Goal: Information Seeking & Learning: Learn about a topic

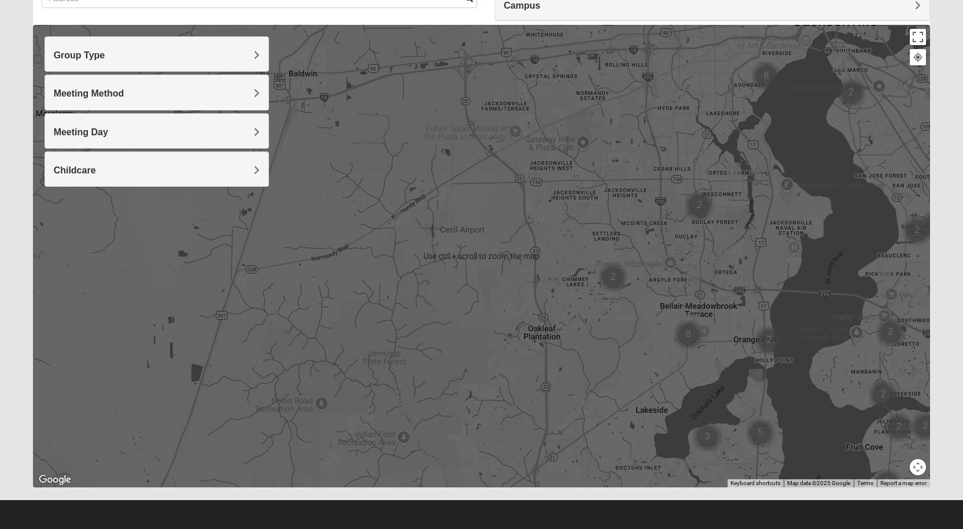
scroll to position [108, 0]
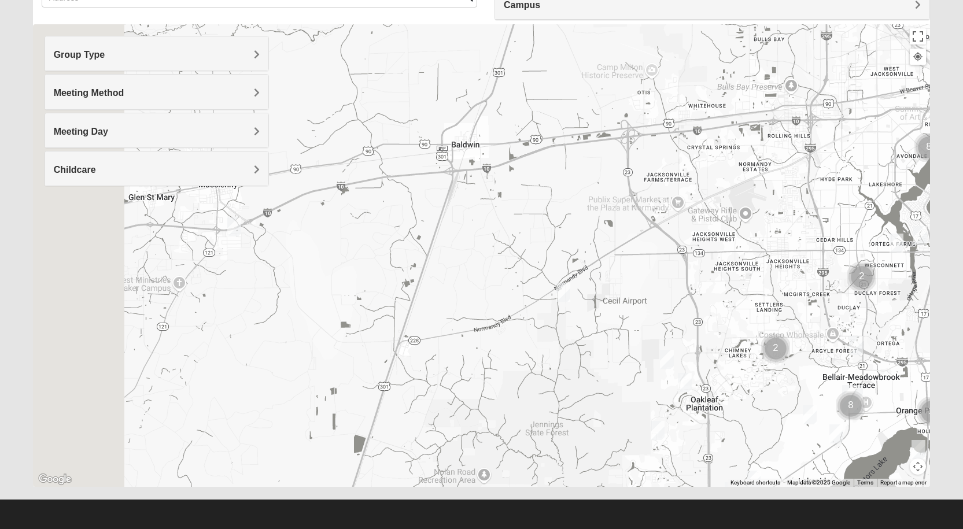
drag, startPoint x: 190, startPoint y: 327, endPoint x: 536, endPoint y: 378, distance: 349.6
click at [527, 387] on div at bounding box center [482, 255] width 898 height 463
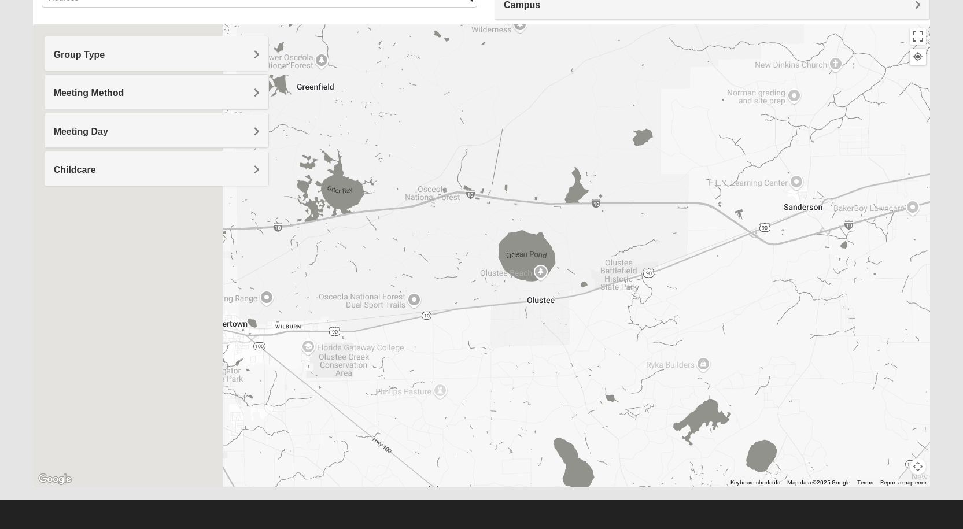
drag, startPoint x: 425, startPoint y: 340, endPoint x: 741, endPoint y: 343, distance: 315.9
click at [741, 343] on div at bounding box center [482, 255] width 898 height 463
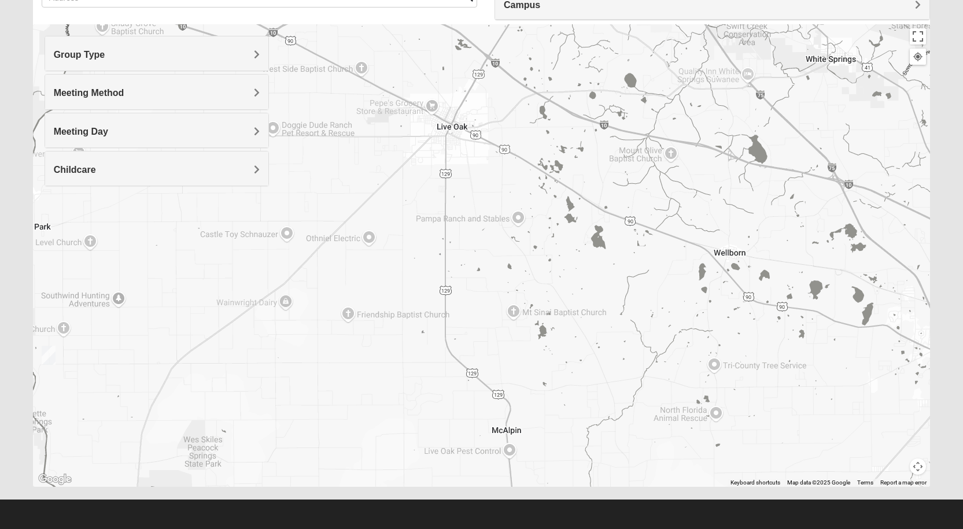
drag, startPoint x: 474, startPoint y: 329, endPoint x: 787, endPoint y: 301, distance: 313.7
click at [787, 301] on div at bounding box center [482, 255] width 898 height 463
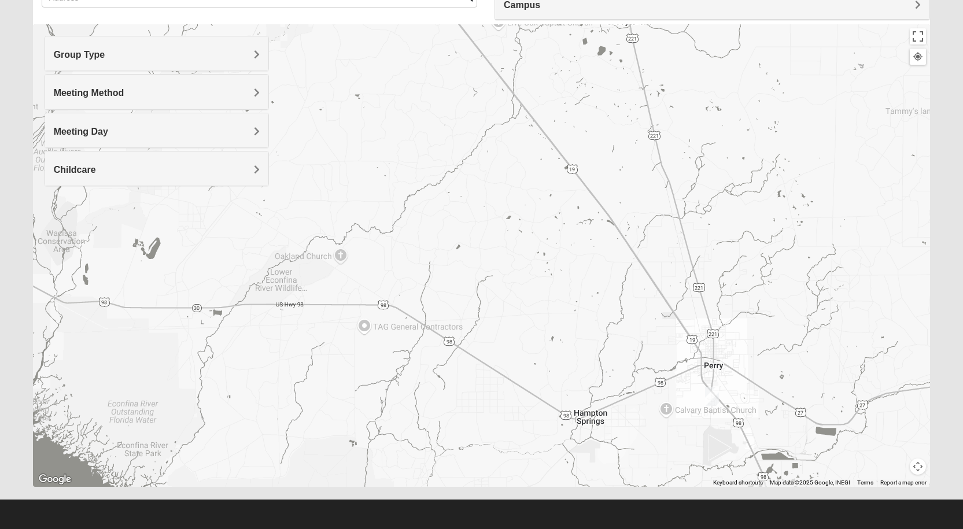
drag, startPoint x: 480, startPoint y: 342, endPoint x: 643, endPoint y: 325, distance: 164.1
click at [643, 325] on div at bounding box center [482, 255] width 898 height 463
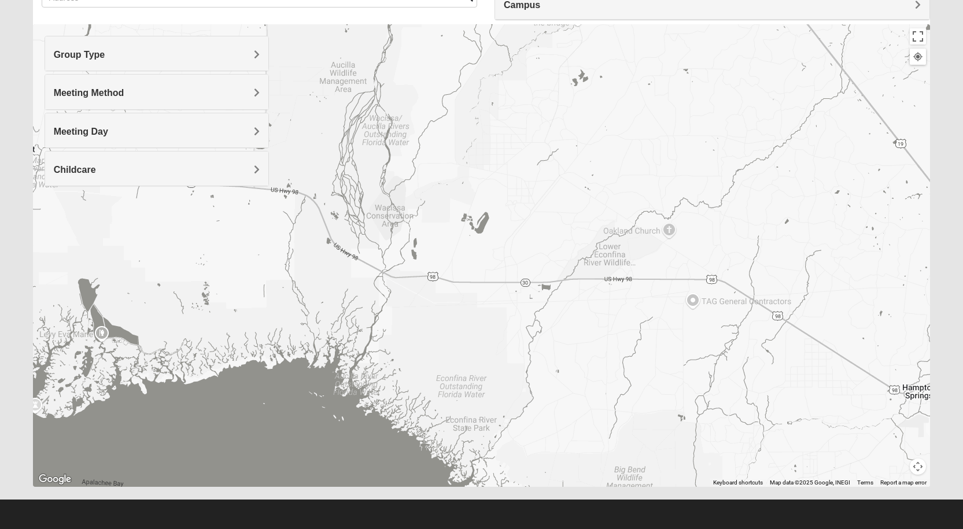
drag, startPoint x: 692, startPoint y: 375, endPoint x: 533, endPoint y: 186, distance: 246.8
click at [567, 215] on div at bounding box center [482, 255] width 898 height 463
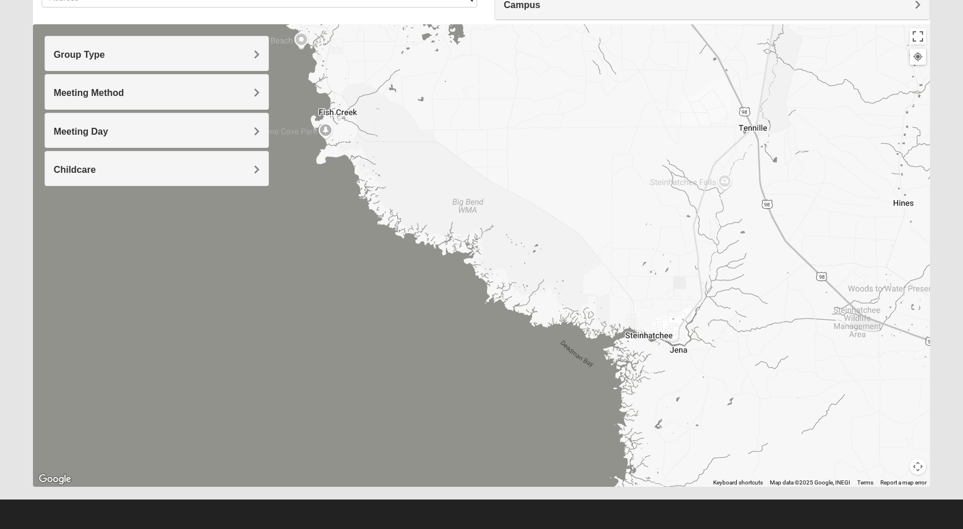
drag, startPoint x: 658, startPoint y: 299, endPoint x: 553, endPoint y: 204, distance: 141.7
click at [588, 233] on div at bounding box center [482, 255] width 898 height 463
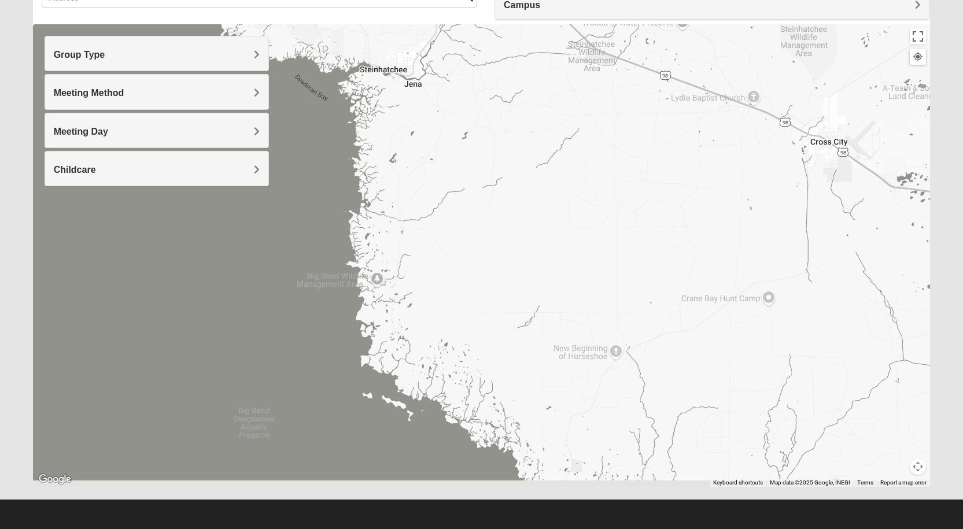
drag, startPoint x: 665, startPoint y: 314, endPoint x: 584, endPoint y: 189, distance: 148.4
click at [605, 219] on div at bounding box center [482, 255] width 898 height 463
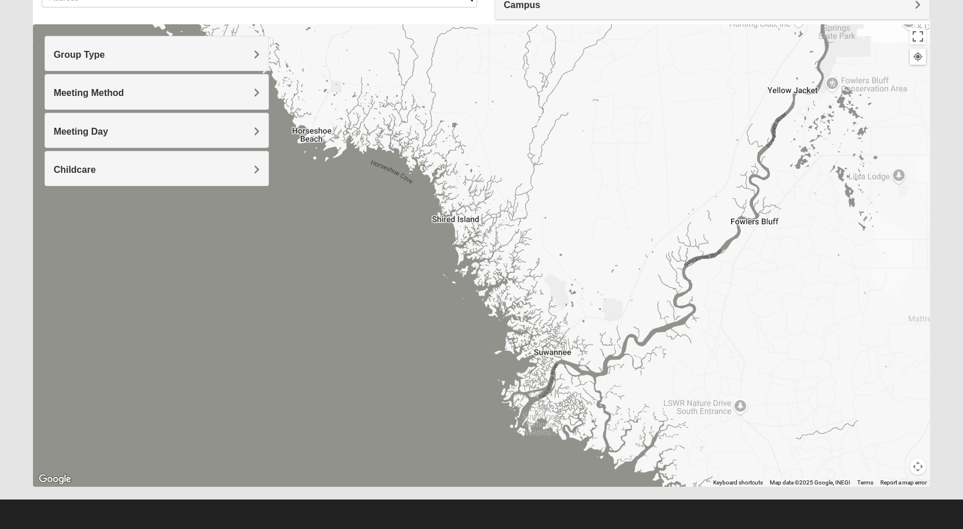
drag, startPoint x: 669, startPoint y: 316, endPoint x: 564, endPoint y: 152, distance: 196.0
click at [584, 182] on div at bounding box center [482, 255] width 898 height 463
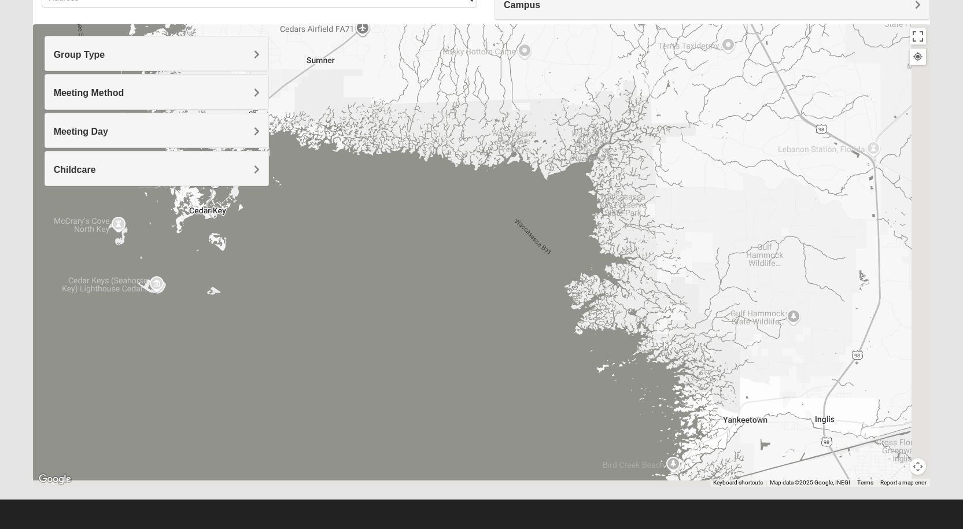
drag, startPoint x: 668, startPoint y: 253, endPoint x: 322, endPoint y: 164, distance: 358.0
click at [353, 178] on div at bounding box center [482, 255] width 898 height 463
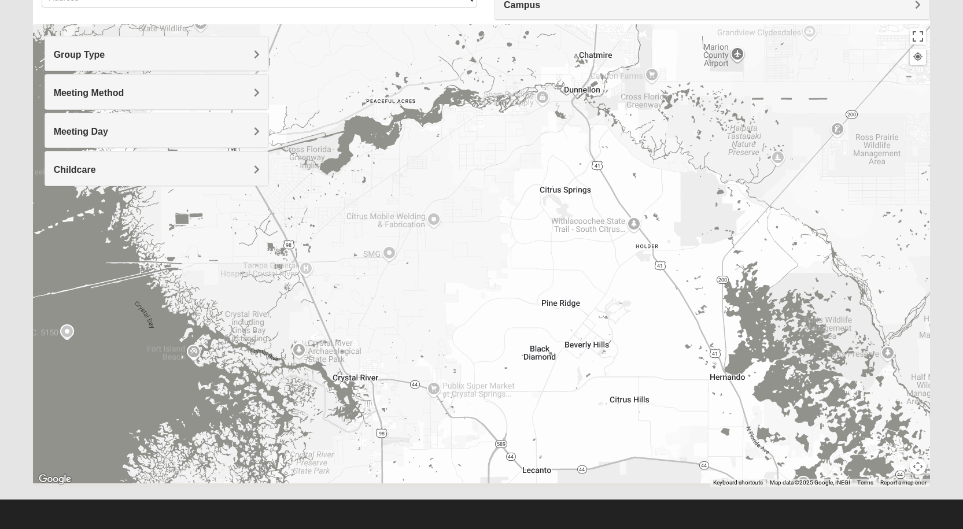
drag, startPoint x: 466, startPoint y: 297, endPoint x: 455, endPoint y: 168, distance: 128.9
click at [454, 175] on div at bounding box center [482, 255] width 898 height 463
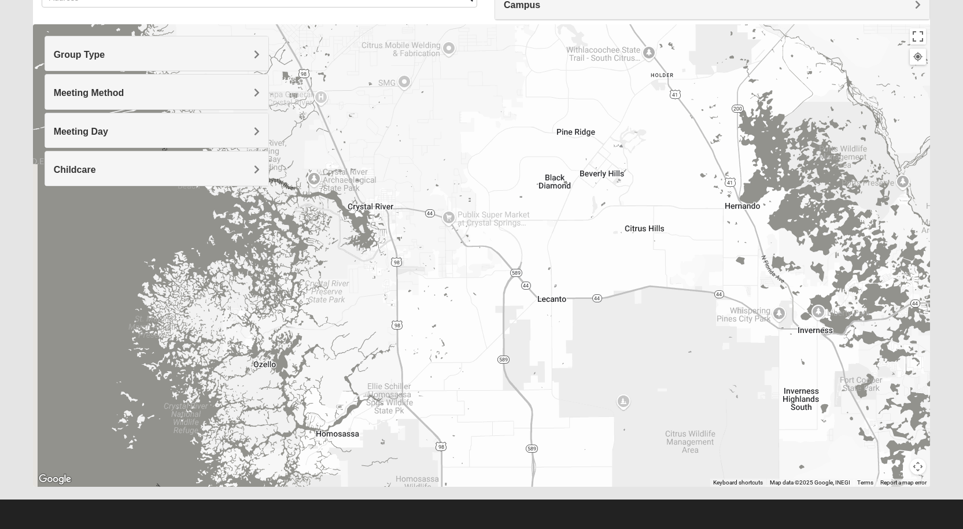
drag, startPoint x: 508, startPoint y: 178, endPoint x: 548, endPoint y: 278, distance: 108.3
click at [548, 278] on div at bounding box center [482, 255] width 898 height 463
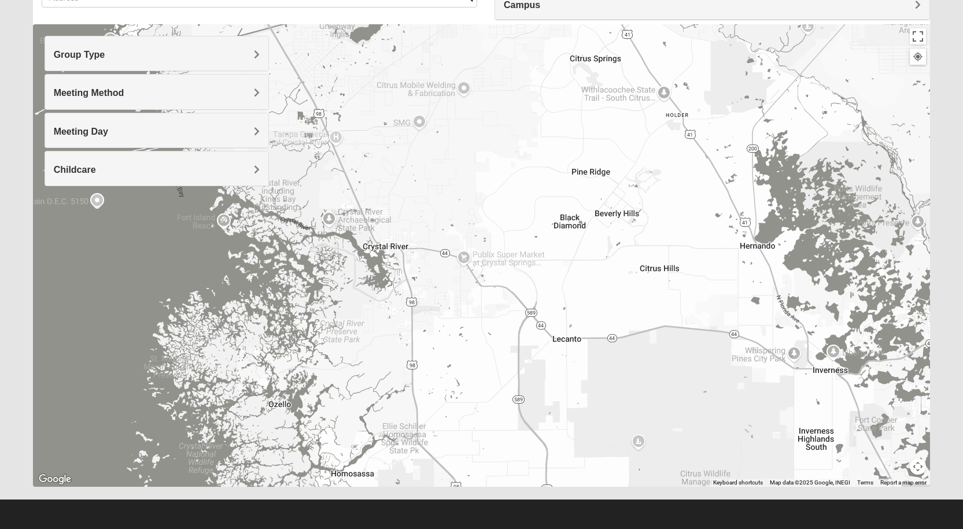
drag, startPoint x: 608, startPoint y: 230, endPoint x: 624, endPoint y: 274, distance: 47.2
click at [624, 274] on div at bounding box center [482, 255] width 898 height 463
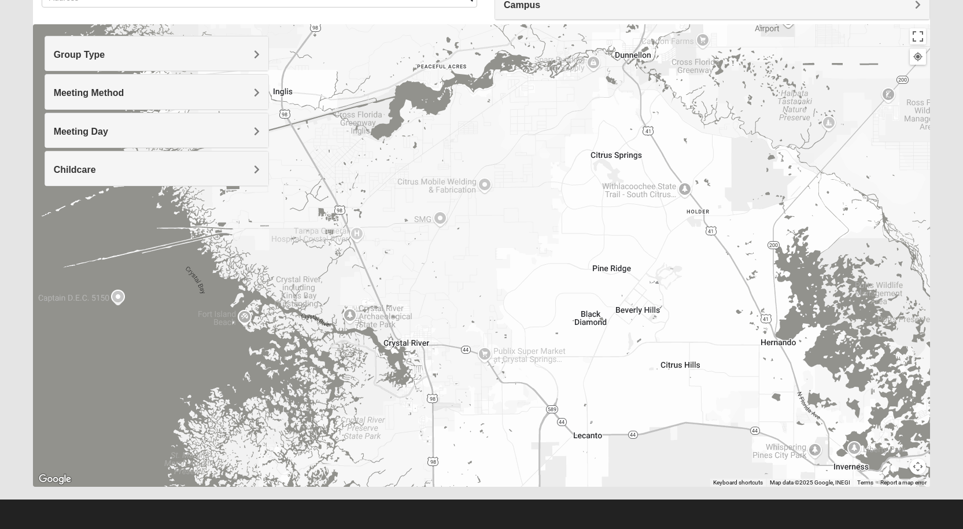
drag, startPoint x: 565, startPoint y: 288, endPoint x: 586, endPoint y: 384, distance: 98.8
click at [586, 384] on div at bounding box center [482, 255] width 898 height 463
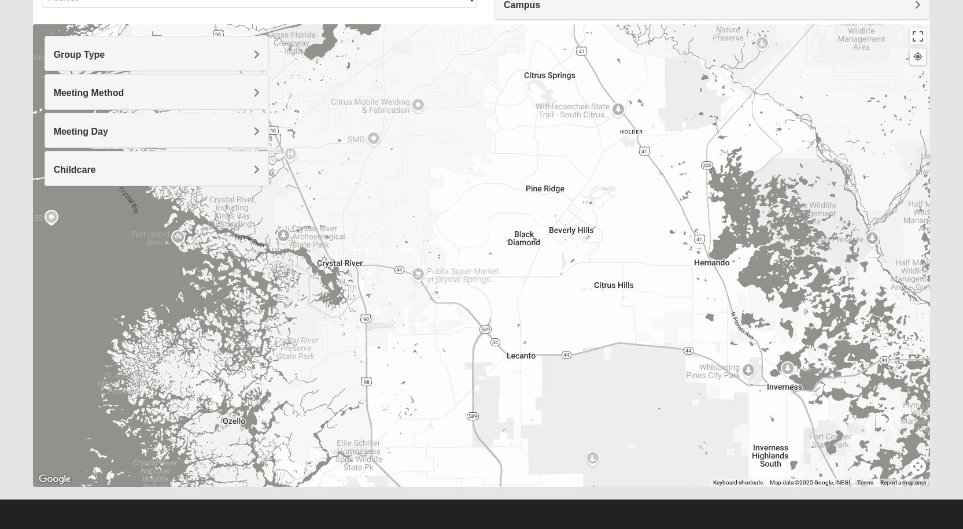
drag, startPoint x: 496, startPoint y: 303, endPoint x: 436, endPoint y: 226, distance: 97.3
click at [431, 213] on div at bounding box center [482, 255] width 898 height 463
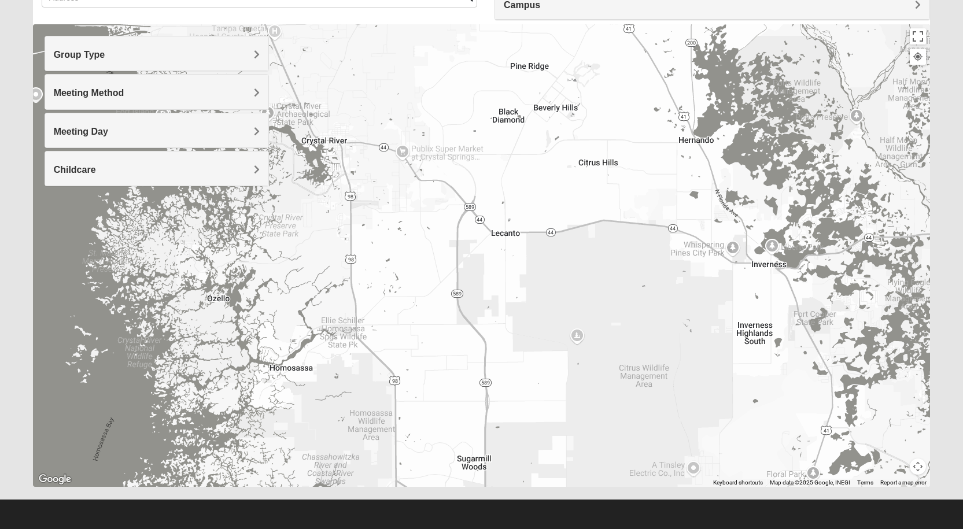
drag, startPoint x: 525, startPoint y: 226, endPoint x: 529, endPoint y: 192, distance: 34.4
click at [528, 199] on div at bounding box center [482, 255] width 898 height 463
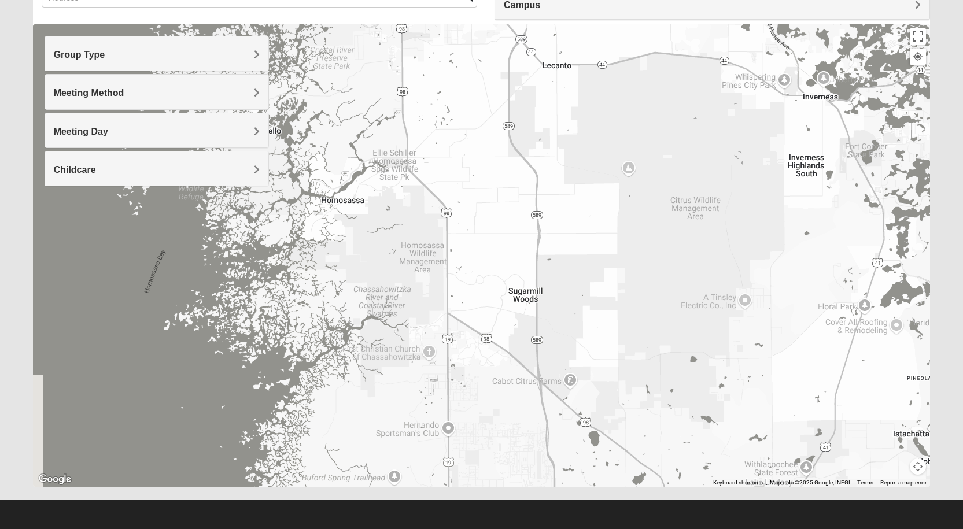
drag, startPoint x: 506, startPoint y: 256, endPoint x: 569, endPoint y: 224, distance: 70.4
click at [569, 224] on div at bounding box center [482, 255] width 898 height 463
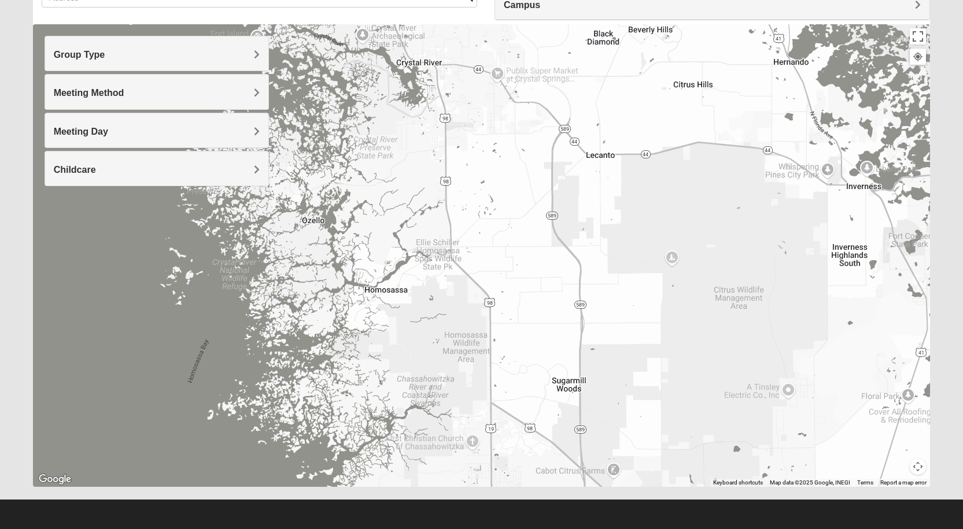
drag, startPoint x: 465, startPoint y: 217, endPoint x: 492, endPoint y: 296, distance: 84.0
click at [492, 296] on div at bounding box center [482, 255] width 898 height 463
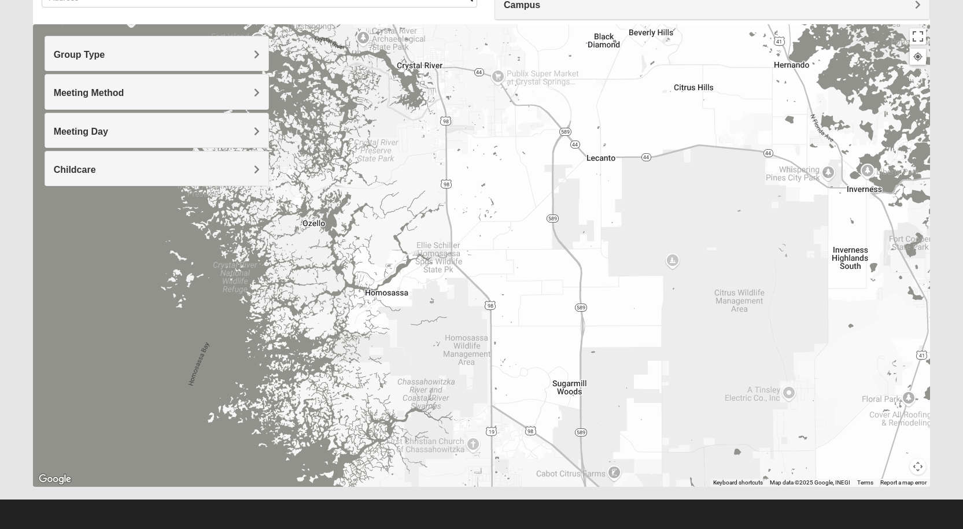
drag, startPoint x: 516, startPoint y: 146, endPoint x: 506, endPoint y: 283, distance: 137.5
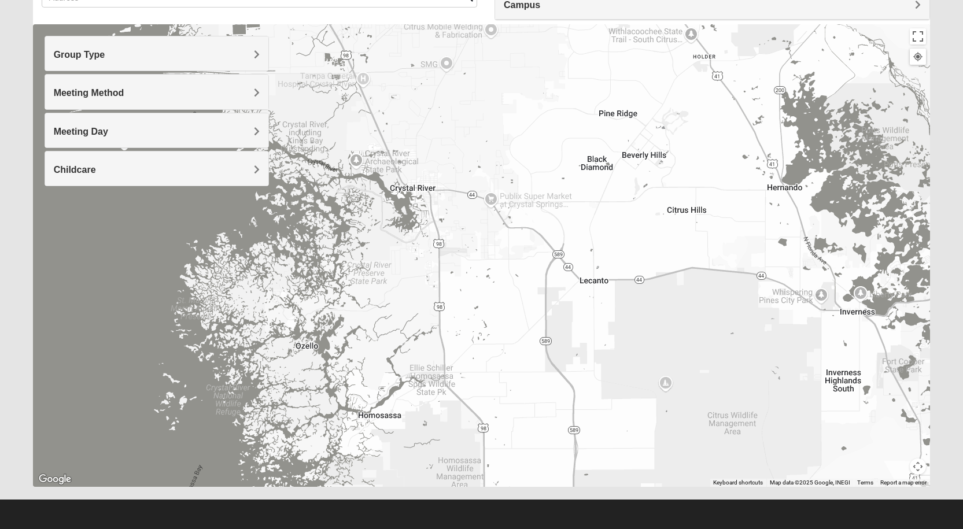
click at [506, 283] on div at bounding box center [482, 255] width 898 height 463
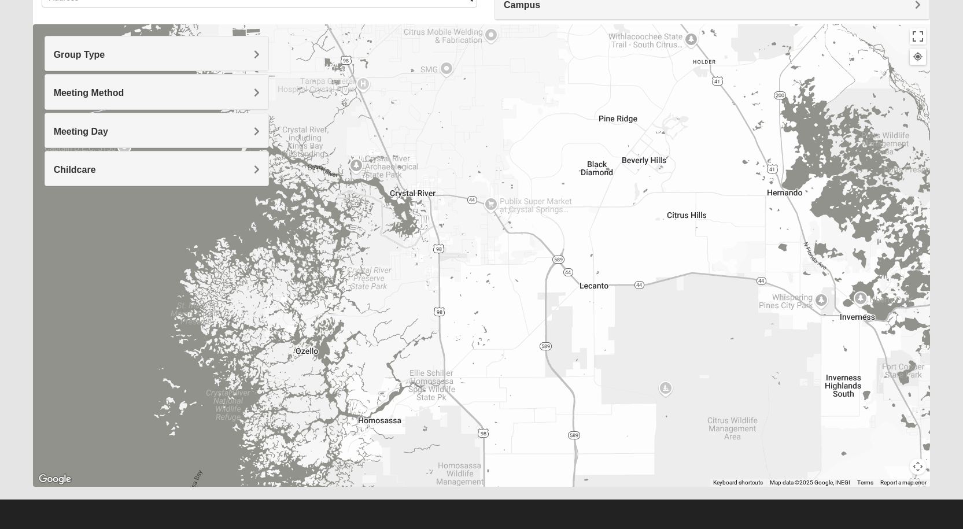
click at [738, 11] on div "Campus" at bounding box center [712, 3] width 435 height 31
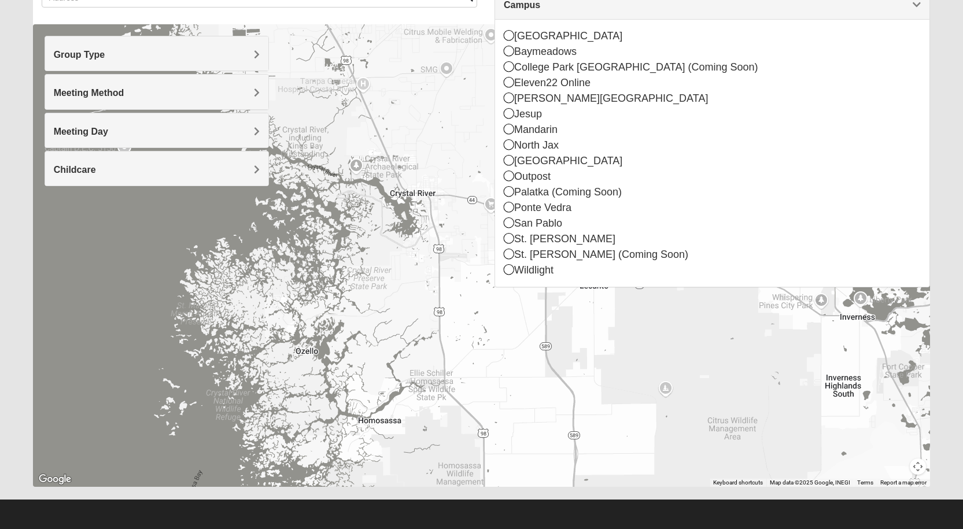
click at [738, 11] on div "Campus" at bounding box center [712, 3] width 435 height 31
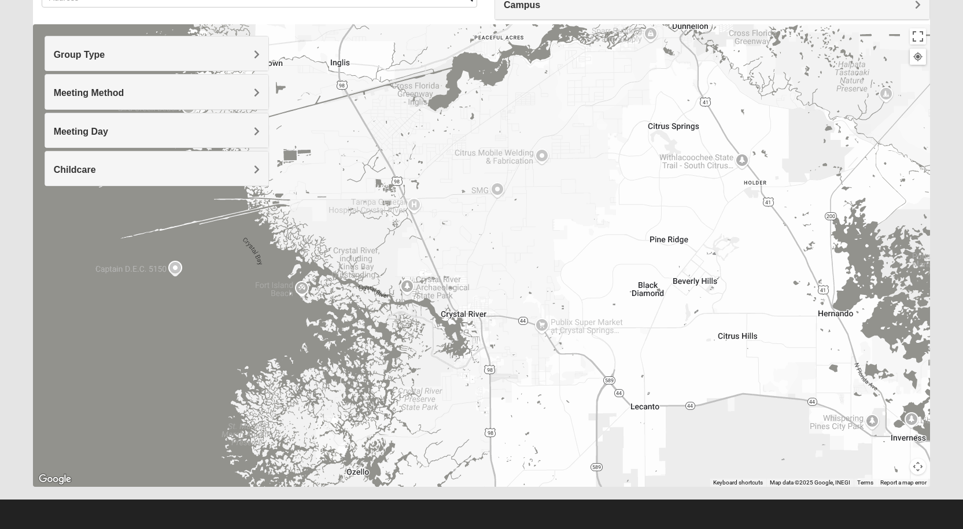
drag, startPoint x: 441, startPoint y: 232, endPoint x: 474, endPoint y: 301, distance: 76.6
click at [474, 301] on div at bounding box center [482, 255] width 898 height 463
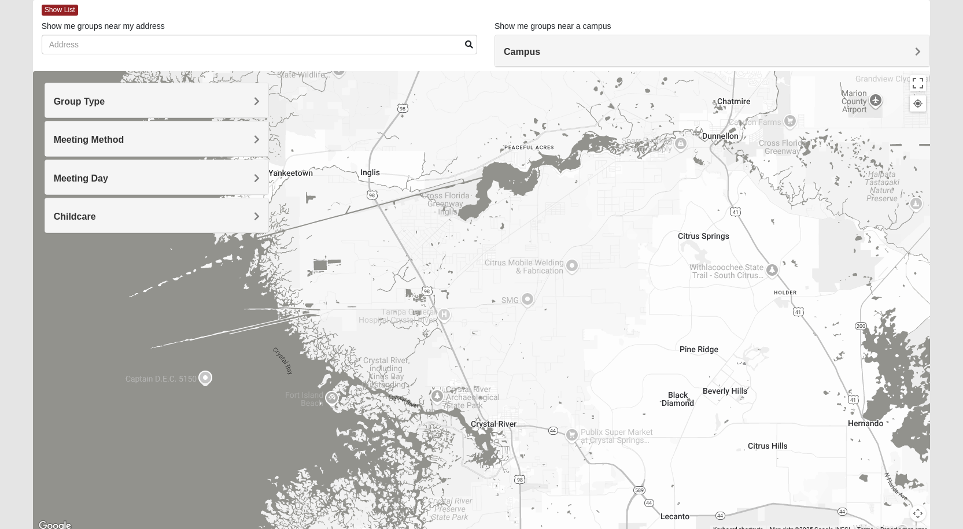
scroll to position [0, 0]
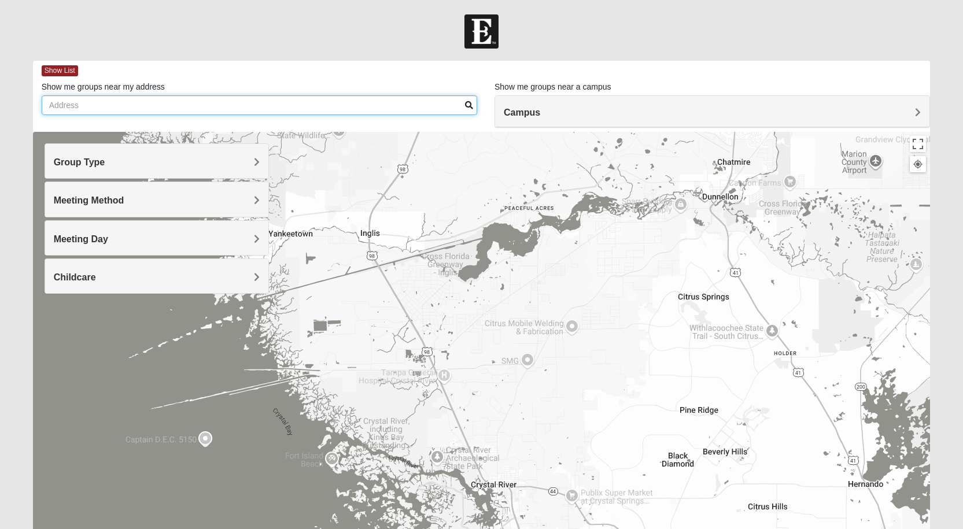
click at [447, 100] on input "Show me groups near my address" at bounding box center [260, 105] width 436 height 20
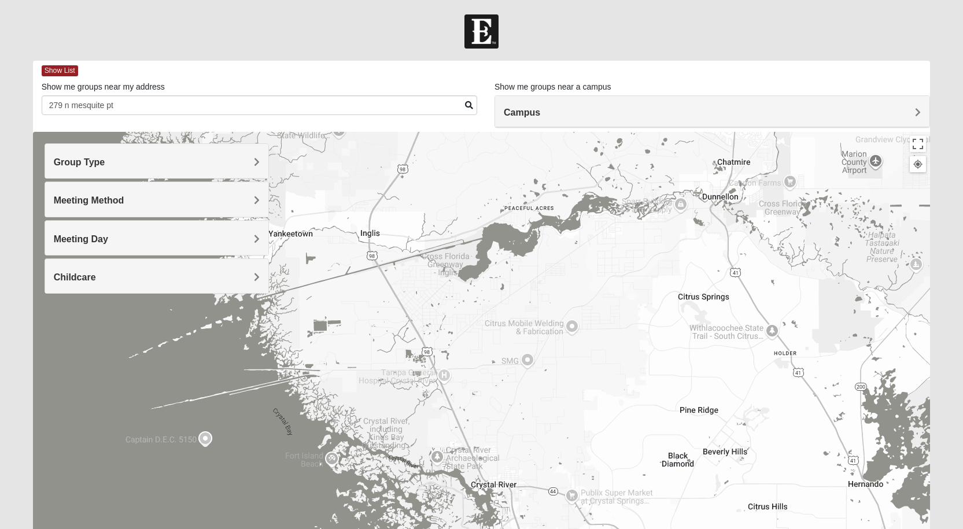
click at [467, 106] on span at bounding box center [469, 105] width 8 height 8
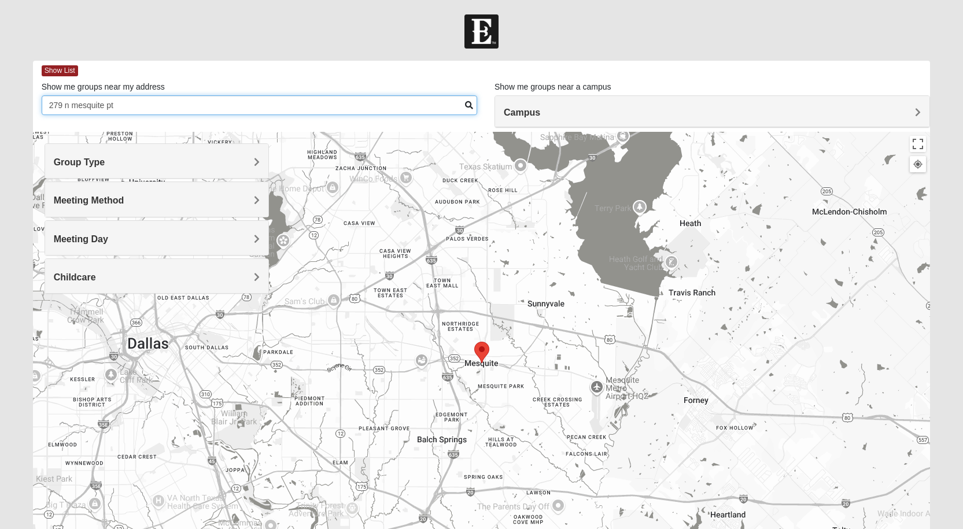
click at [169, 109] on input "279 n mesquite pt" at bounding box center [260, 105] width 436 height 20
type input "2"
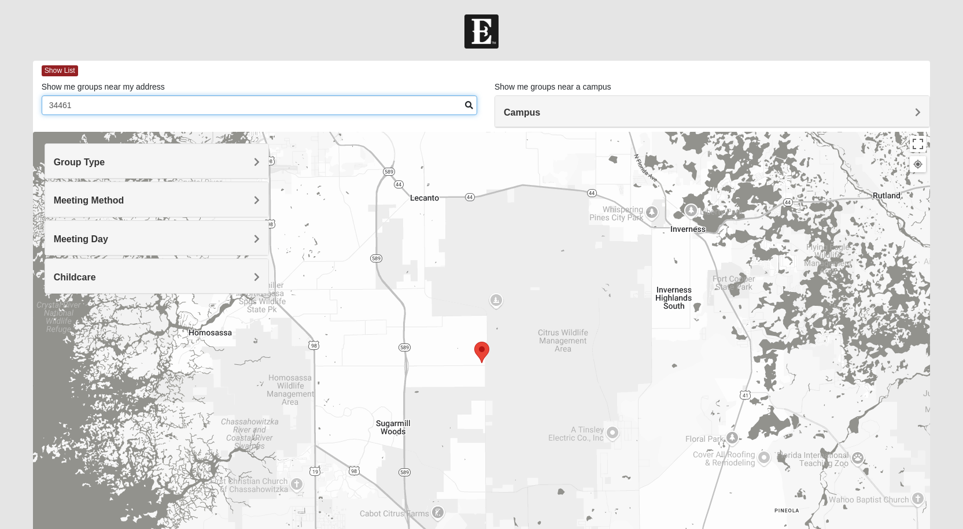
type input "34461"
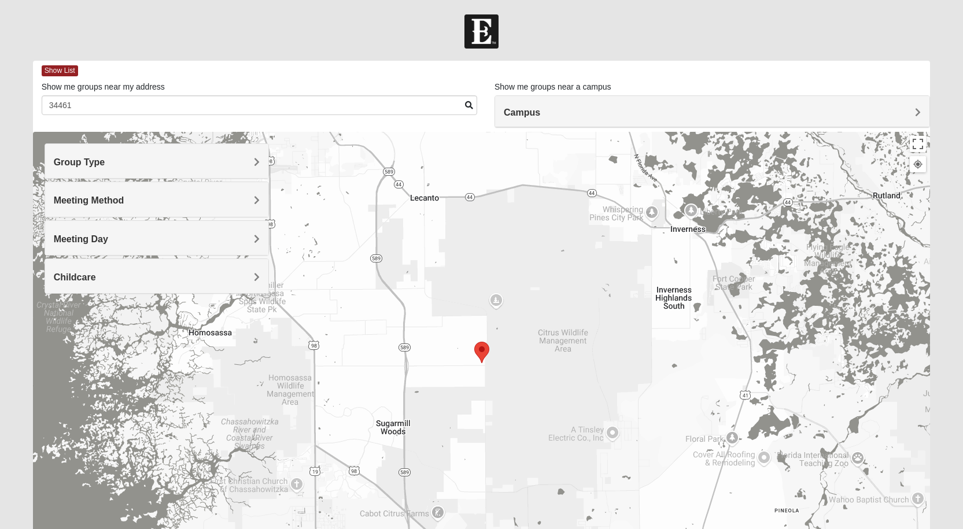
drag, startPoint x: 575, startPoint y: 343, endPoint x: 667, endPoint y: 270, distance: 117.4
click at [650, 286] on div at bounding box center [482, 363] width 898 height 463
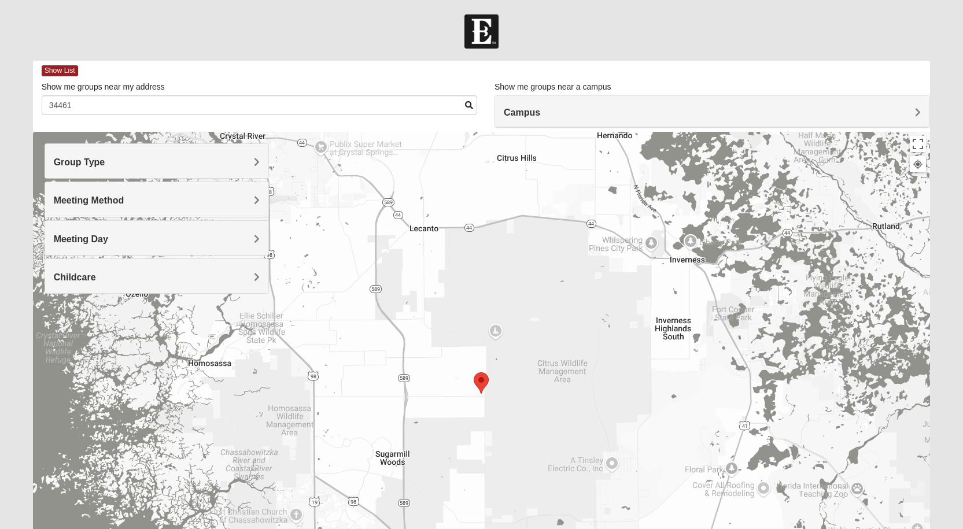
drag, startPoint x: 696, startPoint y: 278, endPoint x: 669, endPoint y: 392, distance: 117.2
click at [689, 426] on div at bounding box center [482, 363] width 898 height 463
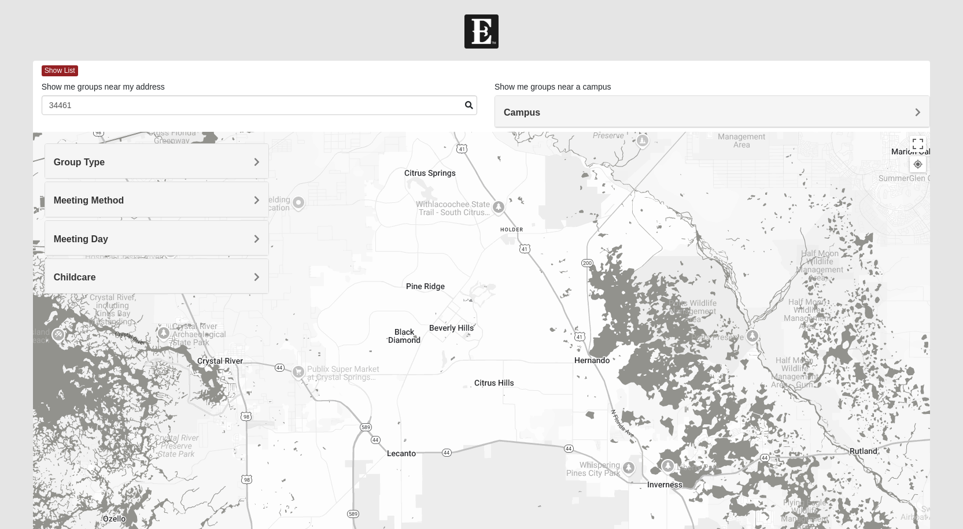
drag, startPoint x: 693, startPoint y: 386, endPoint x: 555, endPoint y: 222, distance: 215.2
click at [568, 240] on div at bounding box center [482, 363] width 898 height 463
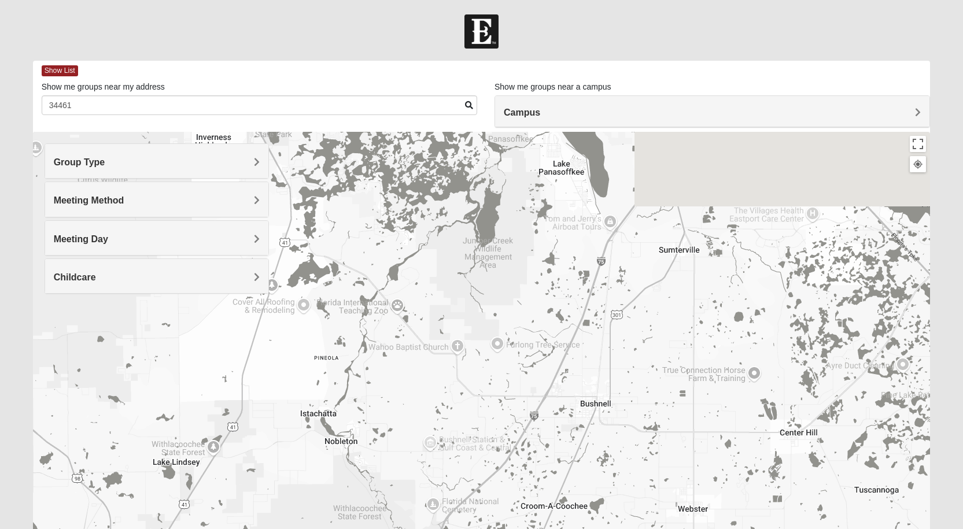
drag, startPoint x: 587, startPoint y: 220, endPoint x: 622, endPoint y: 363, distance: 146.5
click at [622, 363] on div at bounding box center [482, 363] width 898 height 463
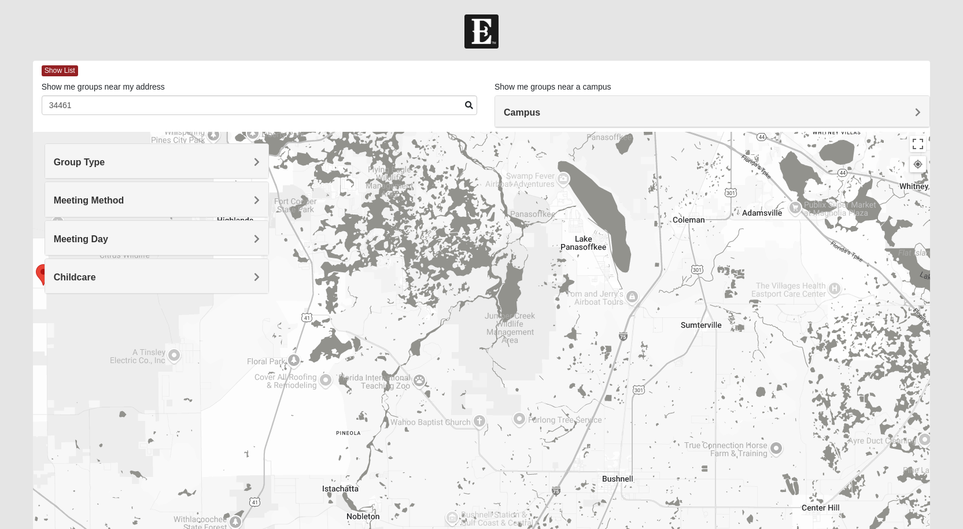
drag, startPoint x: 569, startPoint y: 295, endPoint x: 621, endPoint y: 399, distance: 116.4
click at [621, 399] on div at bounding box center [482, 363] width 898 height 463
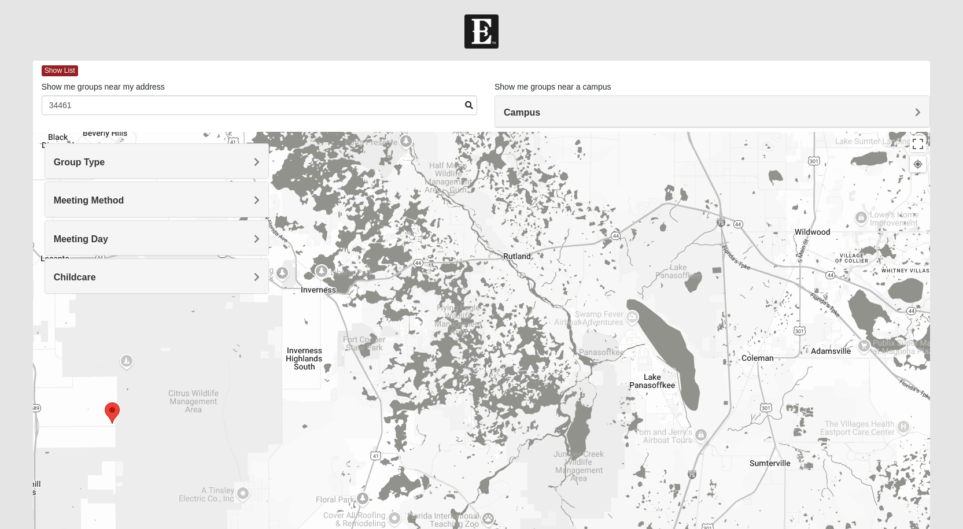
drag, startPoint x: 711, startPoint y: 282, endPoint x: 638, endPoint y: 287, distance: 73.1
click at [640, 288] on div at bounding box center [482, 363] width 898 height 463
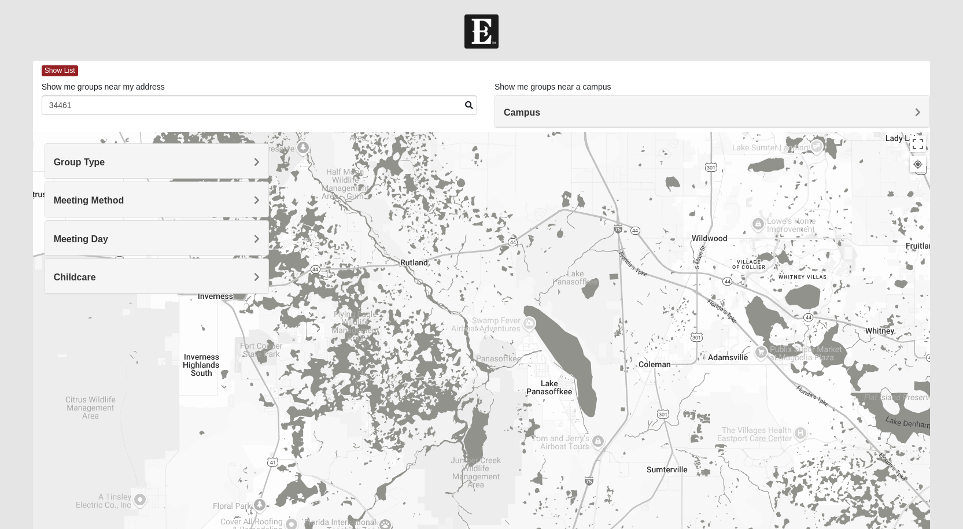
drag, startPoint x: 753, startPoint y: 362, endPoint x: 577, endPoint y: 304, distance: 185.2
click at [577, 304] on div at bounding box center [482, 363] width 898 height 463
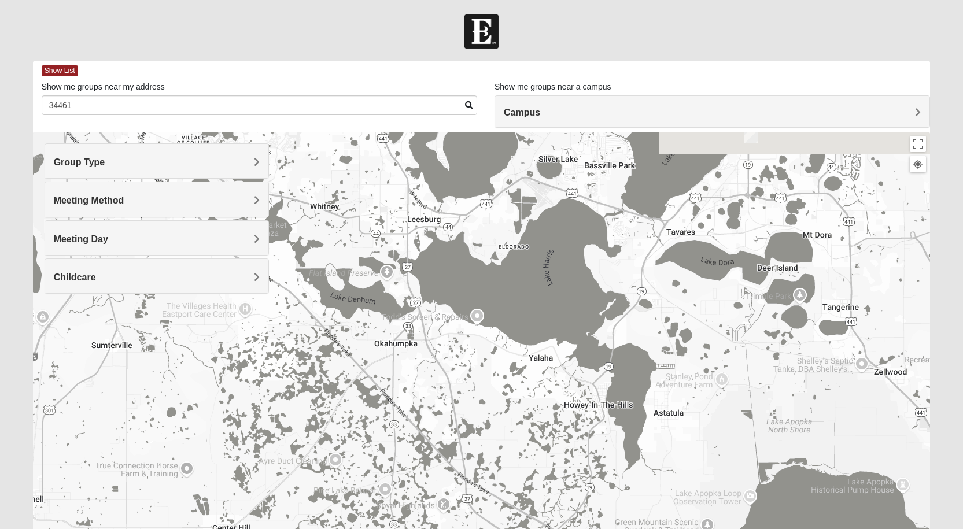
drag, startPoint x: 587, startPoint y: 309, endPoint x: 563, endPoint y: 324, distance: 28.1
click at [563, 324] on div at bounding box center [482, 363] width 898 height 463
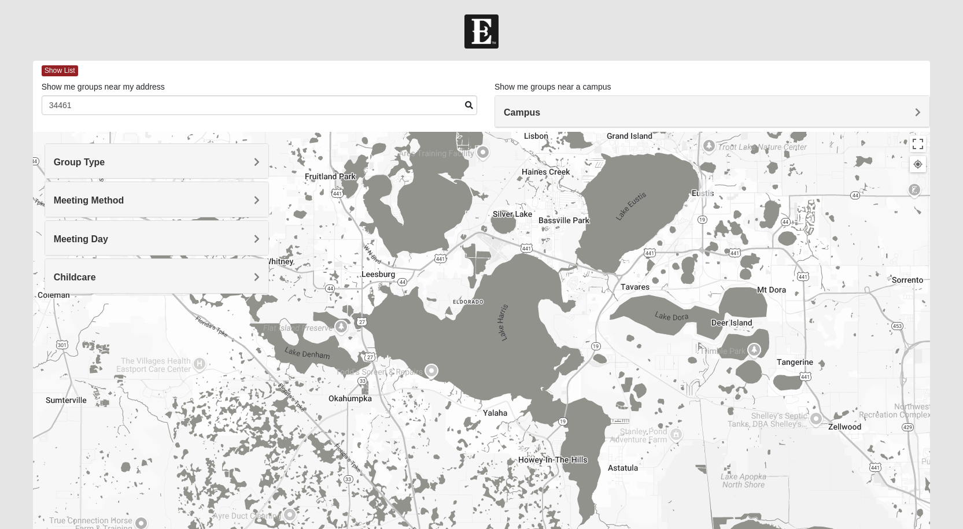
drag, startPoint x: 679, startPoint y: 275, endPoint x: 709, endPoint y: 363, distance: 92.4
click at [709, 363] on div at bounding box center [482, 363] width 898 height 463
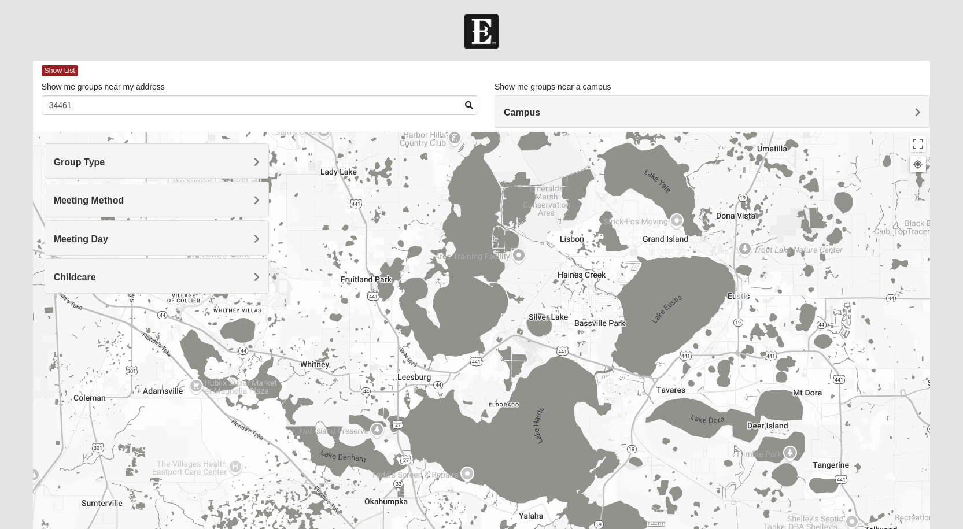
click at [745, 290] on img "Mixed Ferree 32726" at bounding box center [742, 291] width 14 height 19
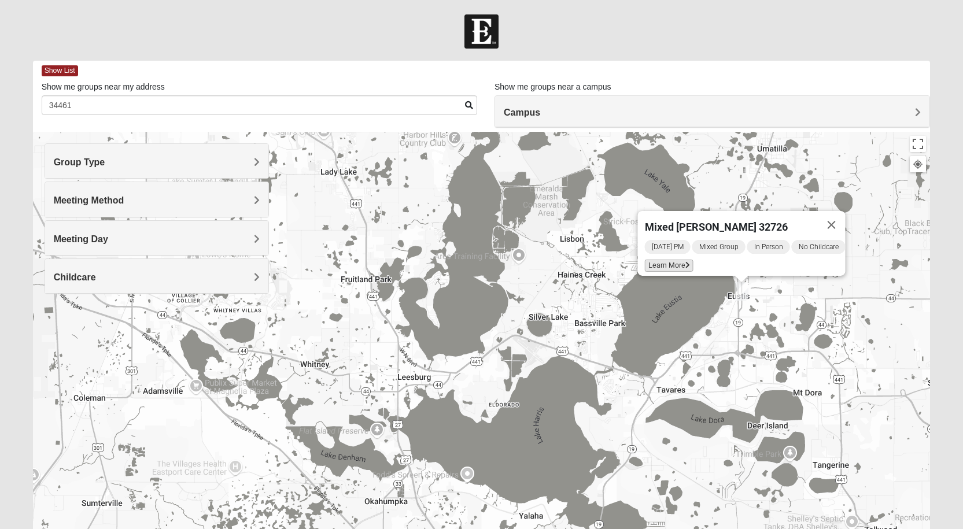
click at [671, 260] on span "Learn More" at bounding box center [669, 266] width 49 height 12
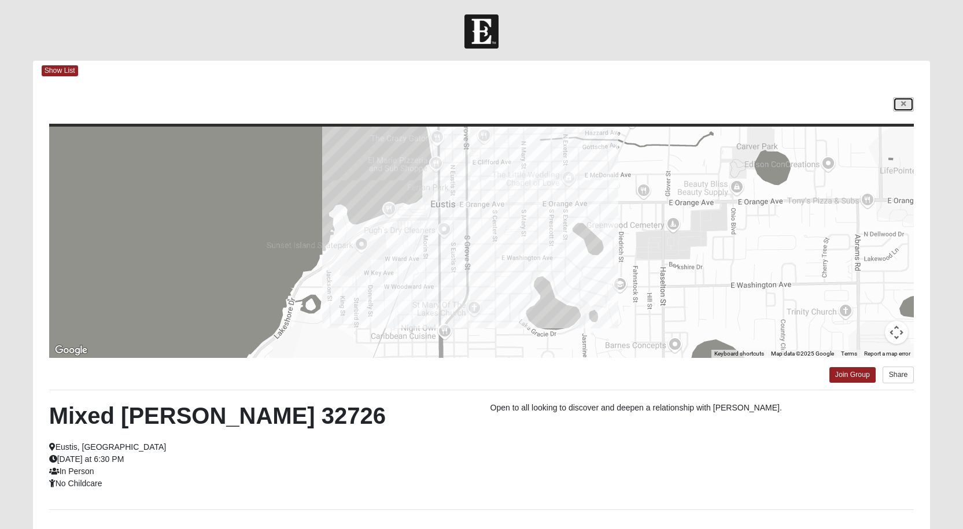
click at [912, 104] on link at bounding box center [903, 104] width 21 height 14
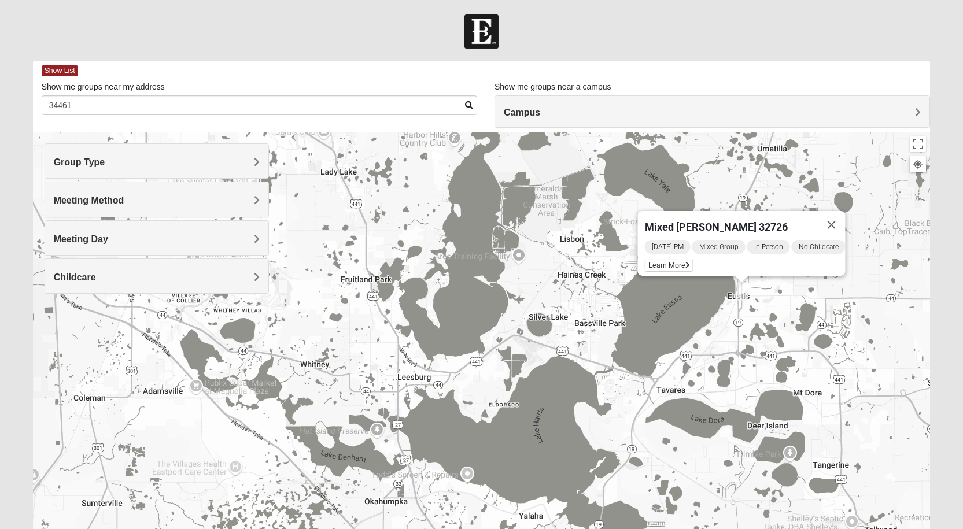
click at [233, 280] on h4 "Childcare" at bounding box center [157, 277] width 206 height 11
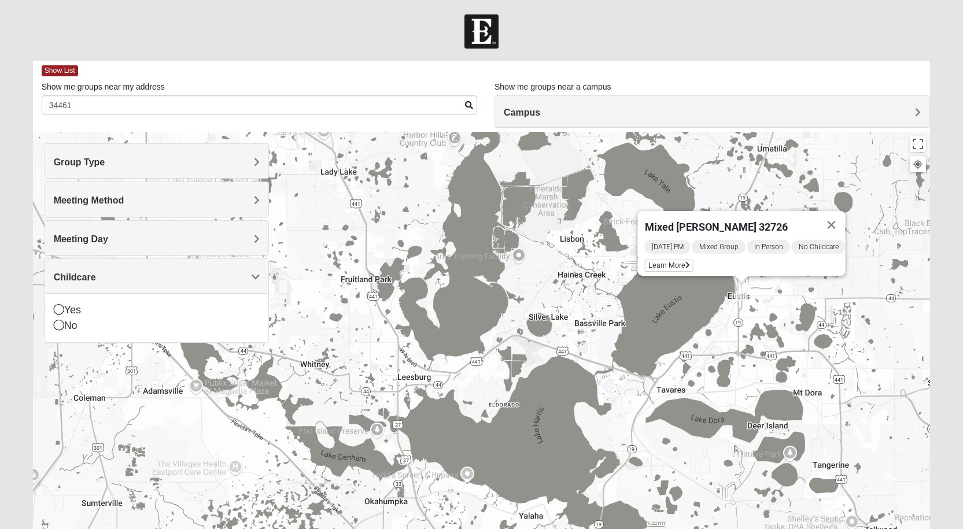
click at [238, 245] on div "Meeting Day" at bounding box center [156, 238] width 223 height 34
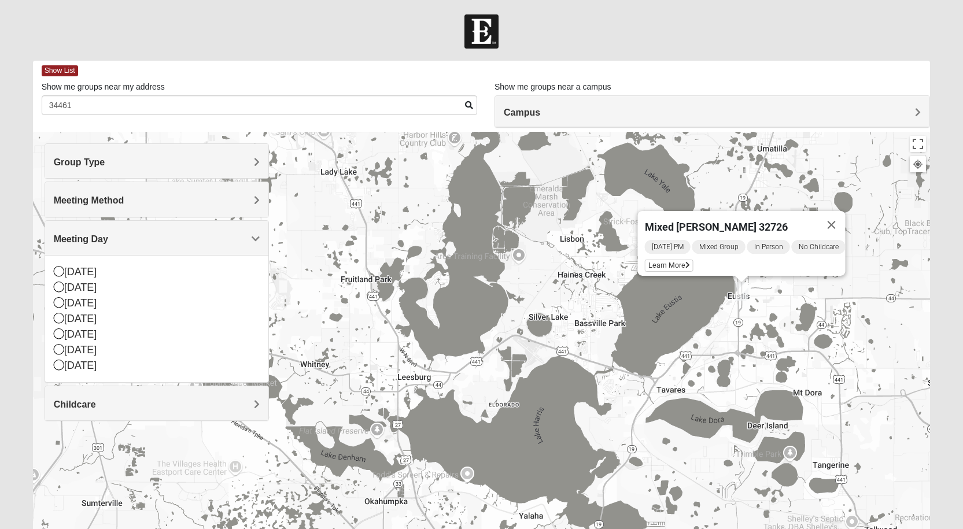
click at [230, 206] on h4 "Meeting Method" at bounding box center [157, 200] width 206 height 11
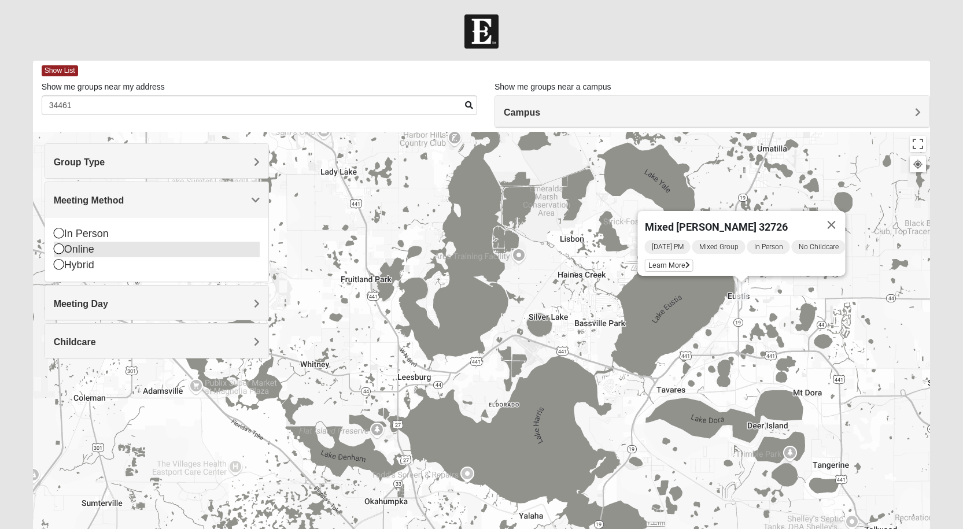
click at [55, 251] on icon at bounding box center [59, 249] width 10 height 10
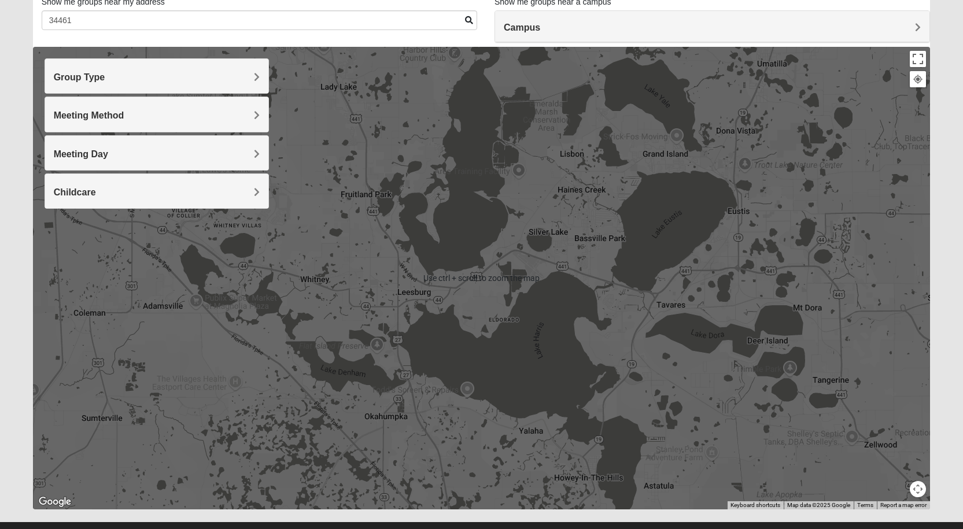
scroll to position [108, 0]
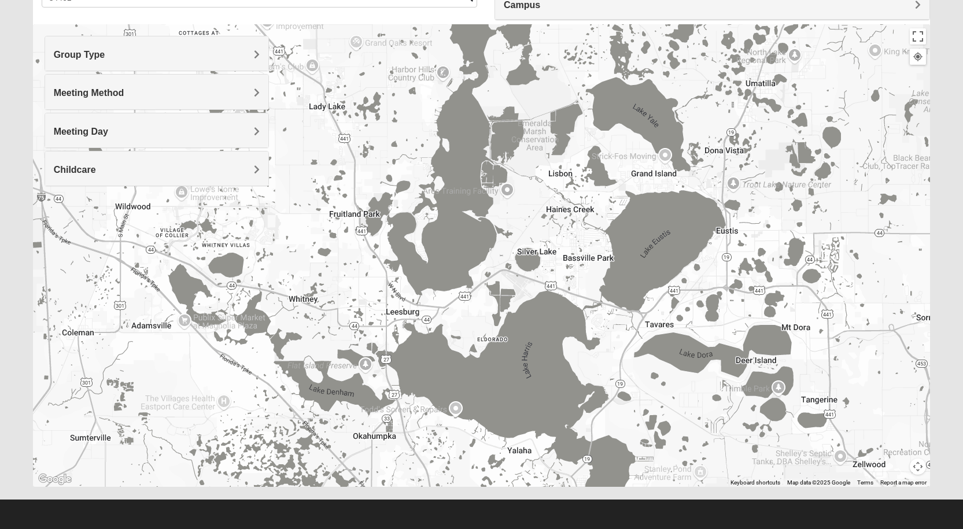
drag, startPoint x: 796, startPoint y: 267, endPoint x: 747, endPoint y: 409, distance: 150.4
click at [754, 417] on div at bounding box center [482, 255] width 898 height 463
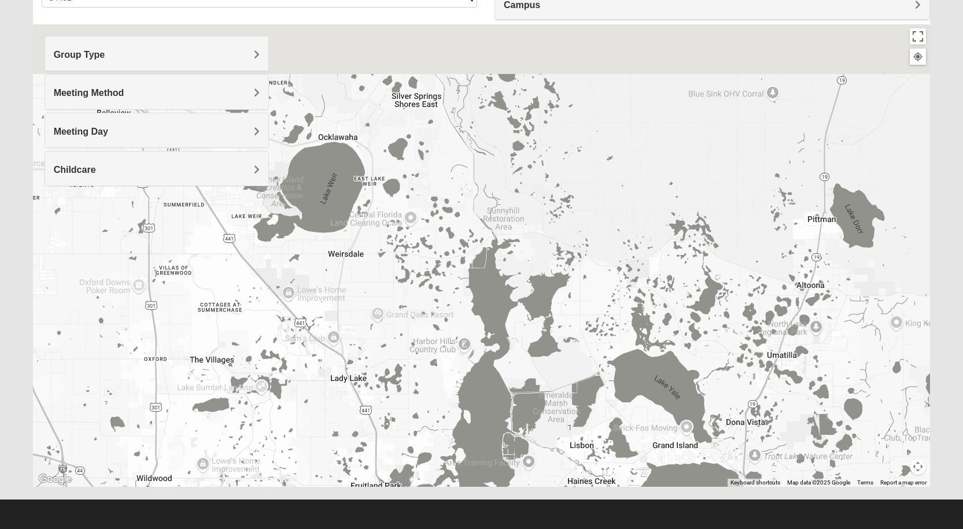
drag, startPoint x: 550, startPoint y: 305, endPoint x: 650, endPoint y: 347, distance: 108.4
click at [646, 362] on div at bounding box center [482, 255] width 898 height 463
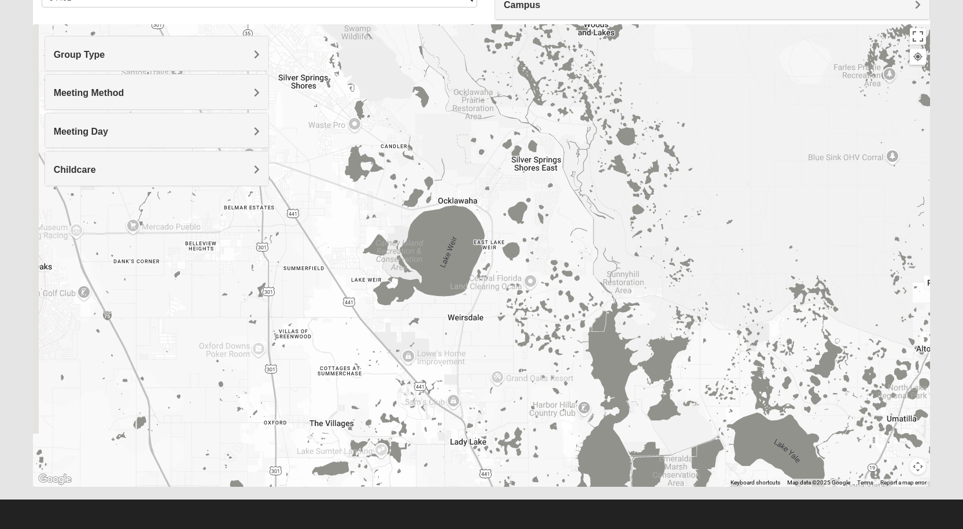
drag, startPoint x: 586, startPoint y: 257, endPoint x: 668, endPoint y: 409, distance: 172.7
click at [668, 409] on div at bounding box center [482, 255] width 898 height 463
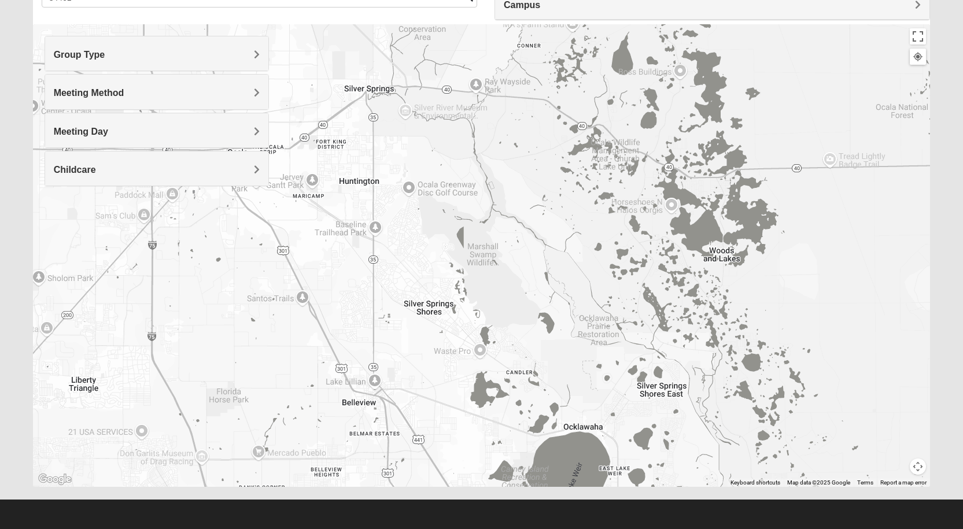
drag, startPoint x: 685, startPoint y: 365, endPoint x: 377, endPoint y: 168, distance: 366.1
click at [399, 185] on div at bounding box center [482, 255] width 898 height 463
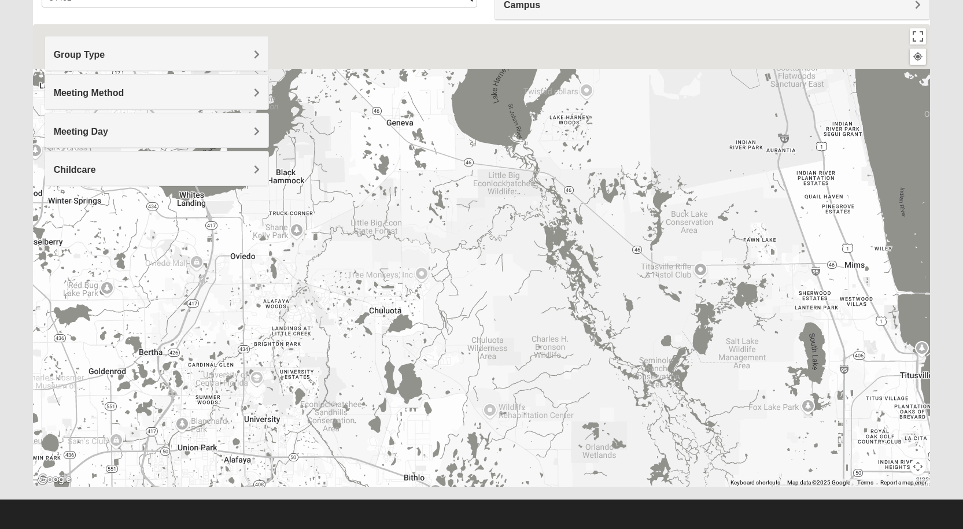
drag, startPoint x: 514, startPoint y: 227, endPoint x: 467, endPoint y: 322, distance: 105.8
click at [434, 339] on div at bounding box center [482, 255] width 898 height 463
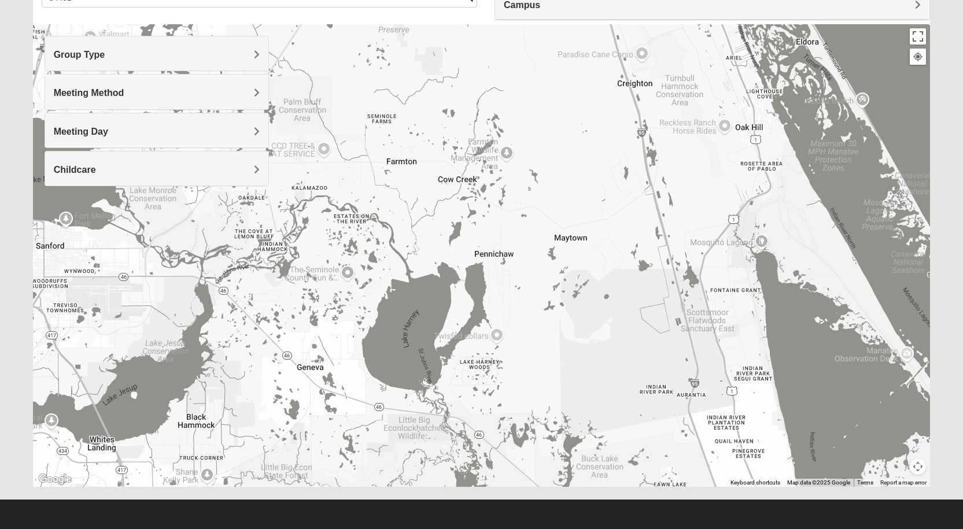
drag, startPoint x: 662, startPoint y: 263, endPoint x: 741, endPoint y: 388, distance: 147.4
click at [741, 385] on div at bounding box center [482, 255] width 898 height 463
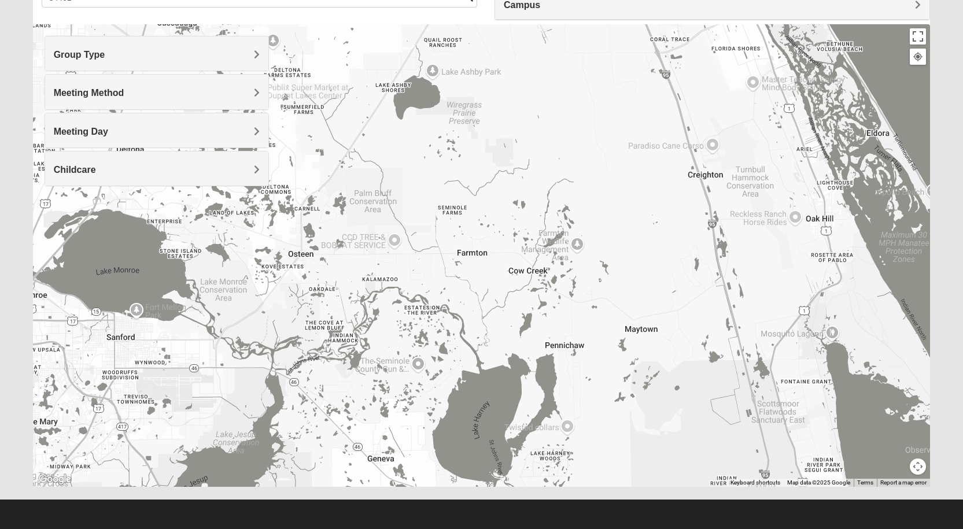
drag, startPoint x: 590, startPoint y: 238, endPoint x: 679, endPoint y: 399, distance: 184.2
click at [679, 399] on div at bounding box center [482, 255] width 898 height 463
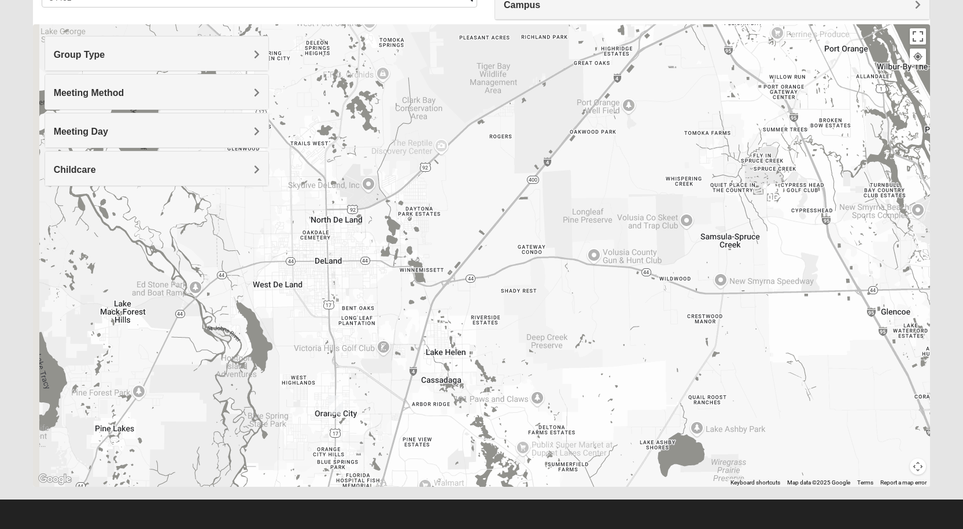
drag, startPoint x: 558, startPoint y: 301, endPoint x: 669, endPoint y: 382, distance: 137.1
click at [669, 382] on div at bounding box center [482, 255] width 898 height 463
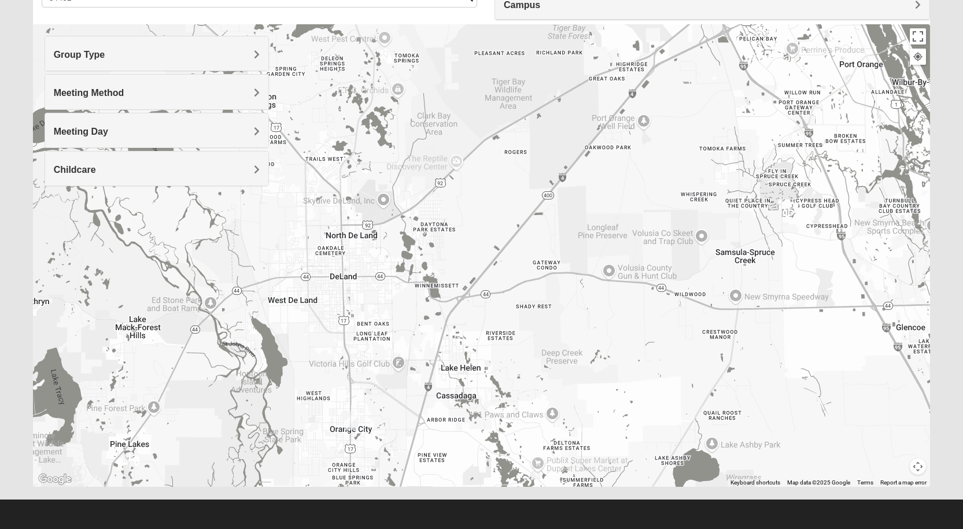
click at [355, 419] on img "Online Mixed Knight/Stuckey 31546" at bounding box center [351, 420] width 14 height 19
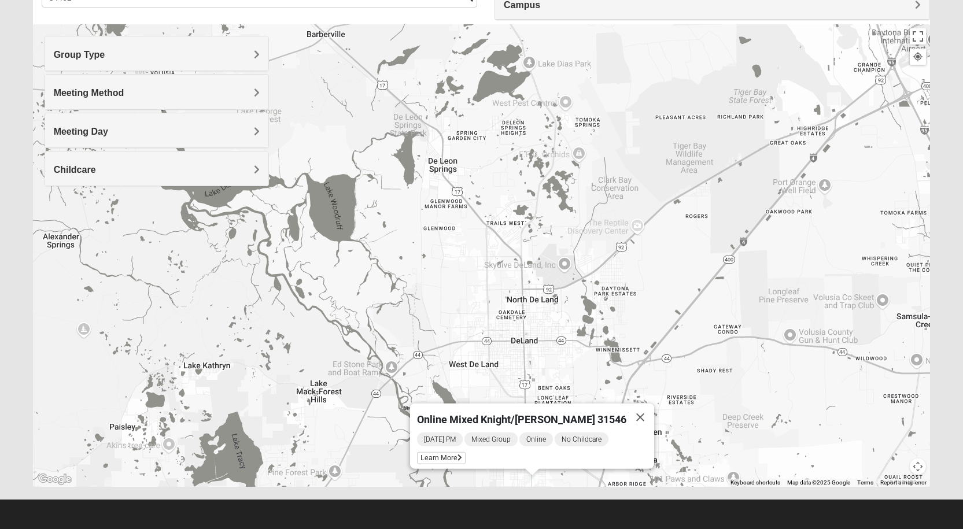
drag, startPoint x: 680, startPoint y: 345, endPoint x: 892, endPoint y: 286, distance: 219.7
click at [892, 286] on div "Online Mixed Knight/[PERSON_NAME] 31546 [DATE] PM Mixed Group Online No Childca…" at bounding box center [482, 255] width 898 height 463
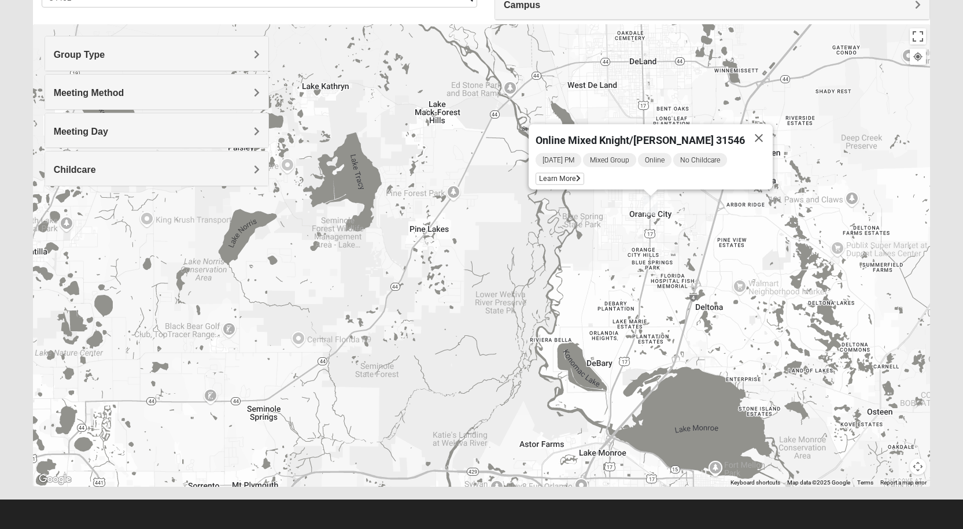
drag, startPoint x: 892, startPoint y: 303, endPoint x: 709, endPoint y: 192, distance: 213.6
click at [742, 209] on div "Online Mixed Knight/[PERSON_NAME] 31546 [DATE] PM Mixed Group Online No Childca…" at bounding box center [482, 255] width 898 height 463
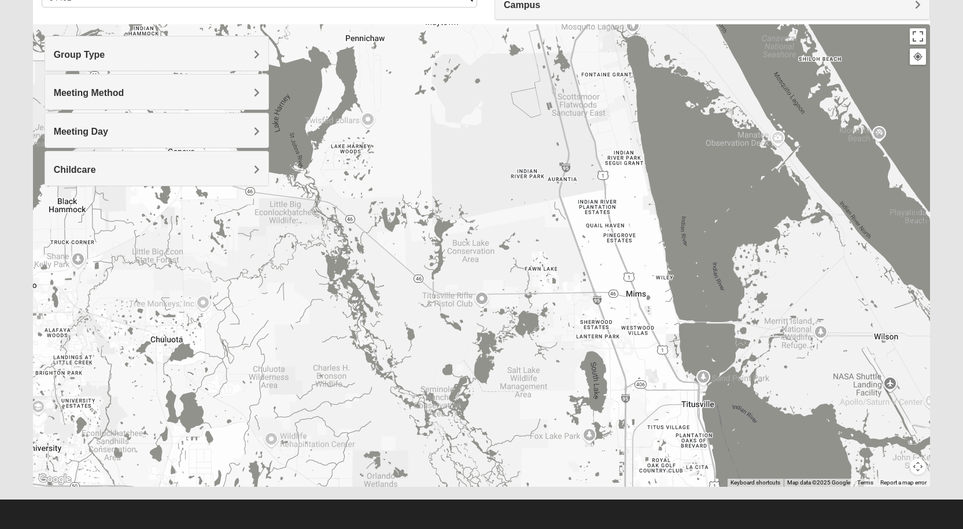
drag, startPoint x: 608, startPoint y: 292, endPoint x: 724, endPoint y: 117, distance: 210.2
click at [705, 139] on div "Online Mixed Knight/[PERSON_NAME] 31546 [DATE] PM Mixed Group Online No Childca…" at bounding box center [482, 255] width 898 height 463
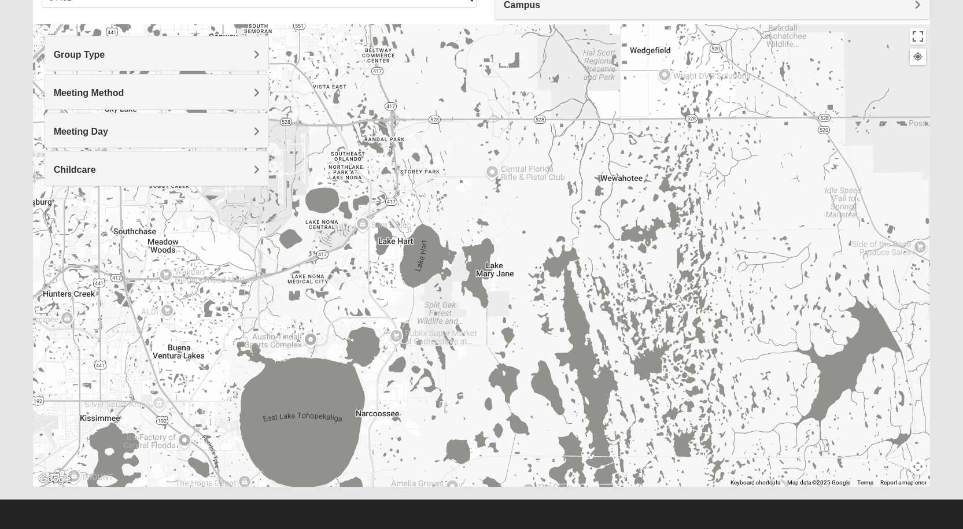
drag, startPoint x: 676, startPoint y: 164, endPoint x: 786, endPoint y: 211, distance: 119.8
click at [778, 194] on div "Online Mixed Knight/[PERSON_NAME] 31546 [DATE] PM Mixed Group Online No Childca…" at bounding box center [482, 255] width 898 height 463
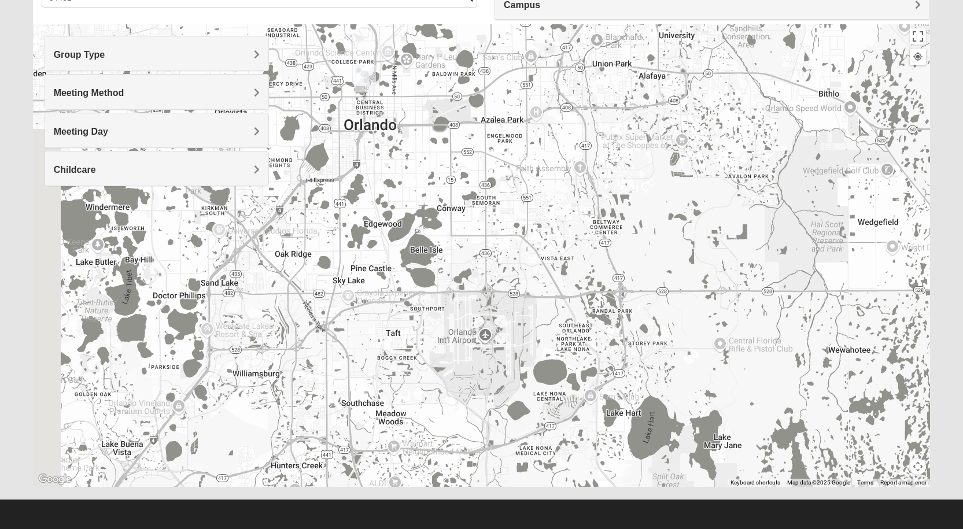
drag, startPoint x: 603, startPoint y: 200, endPoint x: 676, endPoint y: 316, distance: 137.3
click at [676, 315] on div "Online Mixed Knight/[PERSON_NAME] 31546 [DATE] PM Mixed Group Online No Childca…" at bounding box center [482, 255] width 898 height 463
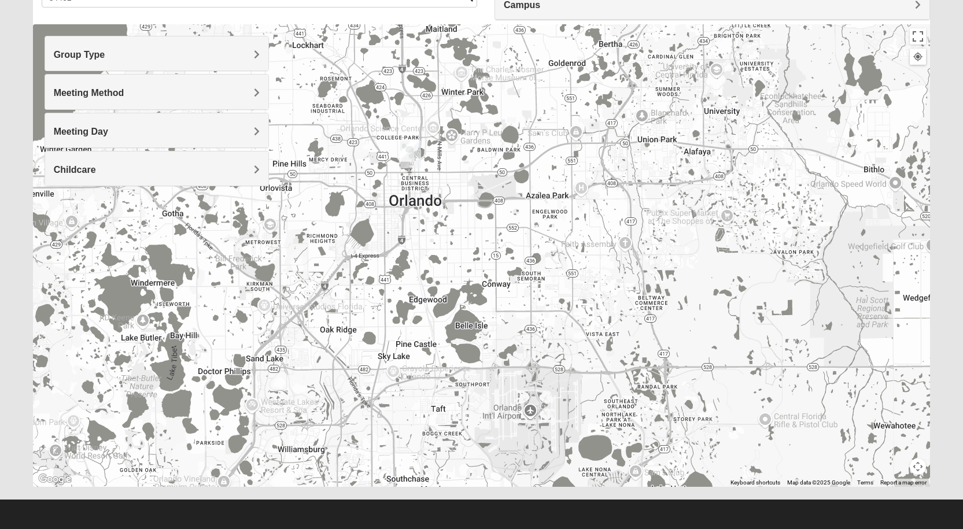
click at [404, 155] on img "College Park Orlando (Coming Soon)" at bounding box center [410, 155] width 21 height 28
